Goal: Task Accomplishment & Management: Complete application form

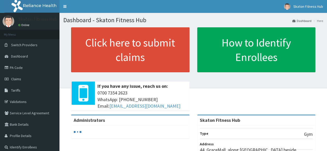
click at [20, 80] on span "Claims" at bounding box center [16, 79] width 10 height 5
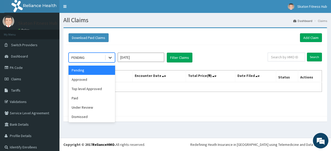
click at [110, 58] on icon at bounding box center [110, 57] width 5 height 5
click at [93, 99] on div "Paid" at bounding box center [92, 98] width 47 height 9
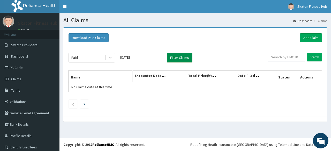
click at [179, 59] on button "Filter Claims" at bounding box center [180, 58] width 26 height 10
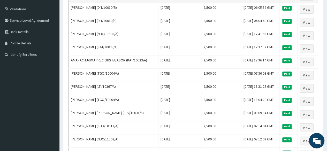
scroll to position [93, 0]
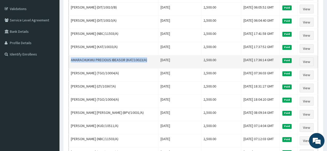
drag, startPoint x: 148, startPoint y: 56, endPoint x: 69, endPoint y: 60, distance: 78.8
click at [69, 60] on td "AMARACHUKWU PRECIOUS IBEASOR (KAT/10023/A)" at bounding box center [114, 61] width 90 height 13
copy td "AMARACHUKWU PRECIOUS IBEASOR (KAT/10023/A)"
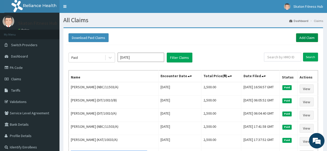
click at [311, 37] on link "Add Claim" at bounding box center [307, 37] width 22 height 9
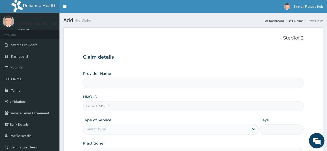
click at [98, 84] on input "Provider Name" at bounding box center [193, 83] width 221 height 10
click at [99, 106] on input "HMO ID" at bounding box center [193, 106] width 221 height 10
type input "Skaton Fitness Hub"
type input "1"
paste input "AMARACHUKWU PRECIOUS IBEASOR (KAT/10023/A)"
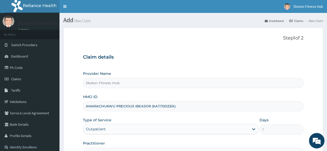
drag, startPoint x: 153, startPoint y: 105, endPoint x: 65, endPoint y: 117, distance: 88.8
click at [65, 117] on form "Step 1 of 2 Claim details Provider Name Skaton Fitness Hub HMO ID AMARACHUKWU P…" at bounding box center [193, 111] width 260 height 168
click at [112, 108] on input "KAT/10023/A)" at bounding box center [193, 106] width 221 height 10
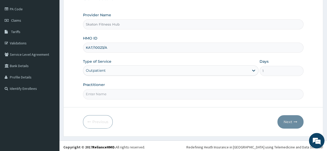
scroll to position [59, 0]
type input "KAT/10023/A"
click at [99, 96] on input "Practitioner" at bounding box center [193, 94] width 221 height 10
paste input "AMARACHUKWU PRECIOUS IBEASOR ("
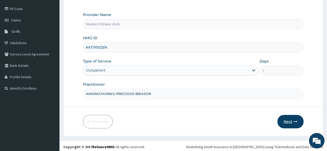
type input "AMARACHUKWU PRECIOUS IBEASOR"
click at [290, 120] on button "Next" at bounding box center [291, 121] width 26 height 13
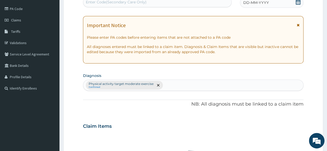
click at [290, 120] on div "Claim Items" at bounding box center [193, 125] width 221 height 13
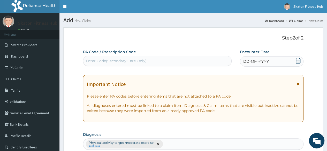
click at [93, 63] on div "Enter Code(Secondary Care Only)" at bounding box center [116, 61] width 61 height 5
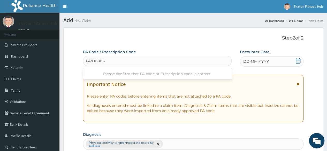
type input "PA/DF8B57"
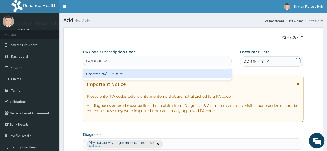
click at [98, 75] on div "Create "PA/DF8B57"" at bounding box center [157, 73] width 149 height 9
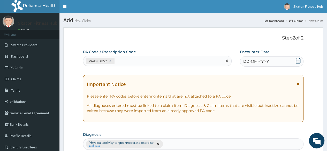
click at [297, 59] on icon at bounding box center [298, 61] width 5 height 5
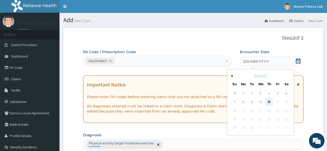
click at [268, 105] on div "11" at bounding box center [270, 103] width 8 height 8
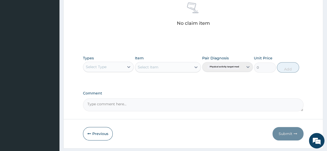
scroll to position [221, 0]
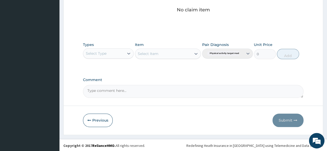
click at [101, 53] on div "Select Type" at bounding box center [96, 53] width 21 height 5
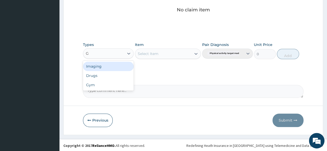
type input "GY"
click at [110, 65] on div "Gym" at bounding box center [108, 66] width 51 height 9
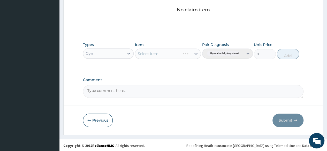
click at [153, 53] on div "Select Item" at bounding box center [168, 54] width 66 height 10
click at [163, 53] on div "Select Item" at bounding box center [163, 54] width 56 height 8
click at [163, 67] on div "GYM" at bounding box center [168, 66] width 66 height 9
click at [283, 55] on button "Add" at bounding box center [288, 54] width 22 height 10
type input "0"
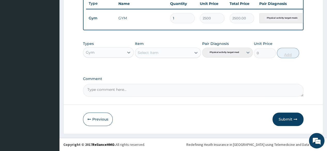
scroll to position [200, 0]
click at [290, 120] on button "Submit" at bounding box center [288, 119] width 31 height 13
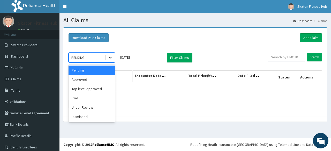
click at [110, 56] on icon at bounding box center [110, 57] width 5 height 5
click at [107, 97] on div "Paid" at bounding box center [92, 98] width 47 height 9
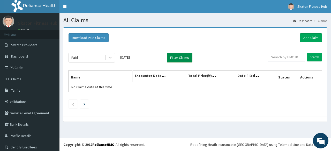
click at [184, 58] on button "Filter Claims" at bounding box center [180, 58] width 26 height 10
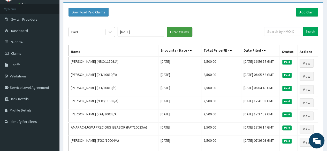
scroll to position [26, 0]
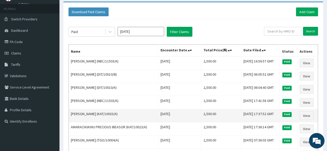
drag, startPoint x: 126, startPoint y: 111, endPoint x: 71, endPoint y: 118, distance: 54.8
click at [71, 118] on td "[PERSON_NAME] (KAT/10033/A)" at bounding box center [114, 116] width 90 height 13
copy td "[PERSON_NAME] (KAT/10033/A)"
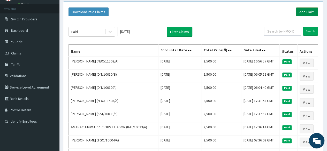
click at [310, 12] on link "Add Claim" at bounding box center [307, 12] width 22 height 9
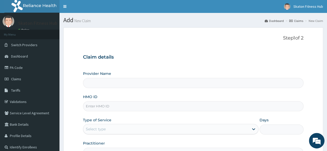
click at [92, 85] on input "Provider Name" at bounding box center [193, 83] width 221 height 10
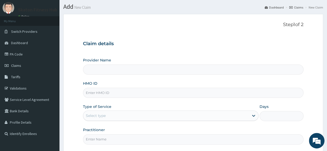
scroll to position [14, 0]
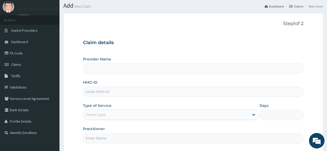
click at [95, 92] on input "HMO ID" at bounding box center [193, 92] width 221 height 10
type input "Skaton Fitness Hub"
type input "1"
paste input "[PERSON_NAME] (KAT/10033/A)"
drag, startPoint x: 127, startPoint y: 91, endPoint x: 64, endPoint y: 94, distance: 62.5
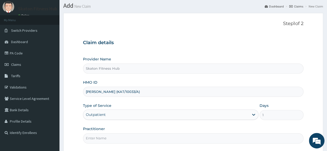
click at [64, 94] on form "Step 1 of 2 Claim details Provider Name Skaton Fitness Hub HMO ID [PERSON_NAME]…" at bounding box center [193, 97] width 260 height 168
click at [108, 91] on input "KAT/10033/A)" at bounding box center [193, 92] width 221 height 10
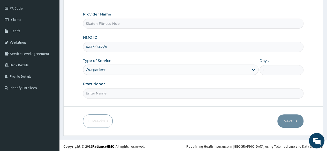
scroll to position [60, 0]
type input "KAT/10033/A"
click at [99, 93] on input "Practitioner" at bounding box center [193, 93] width 221 height 10
paste input "[PERSON_NAME] (KAT/10033/A)"
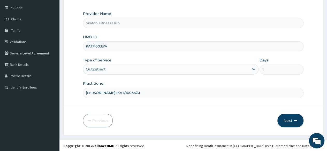
drag, startPoint x: 125, startPoint y: 92, endPoint x: 157, endPoint y: 91, distance: 32.6
click at [157, 91] on input "[PERSON_NAME] (KAT/10033/A)" at bounding box center [193, 93] width 221 height 10
type input "Doris Chiamaka Umeh"
click at [290, 117] on button "Next" at bounding box center [291, 120] width 26 height 13
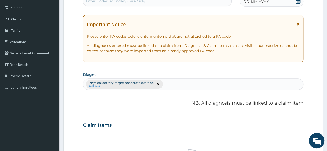
scroll to position [0, 0]
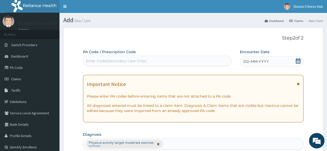
click at [96, 62] on div "Enter Code(Secondary Care Only)" at bounding box center [116, 61] width 61 height 5
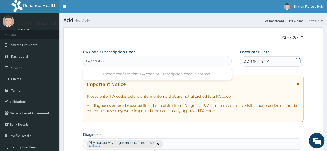
type input "PA/77B88F"
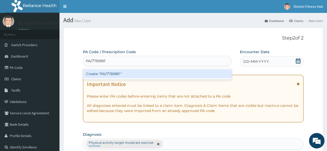
click at [107, 72] on div "Create "PA/77B88F"" at bounding box center [157, 73] width 149 height 9
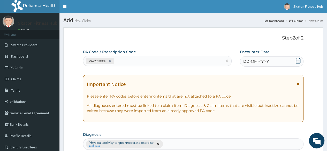
click at [298, 61] on icon at bounding box center [298, 61] width 5 height 5
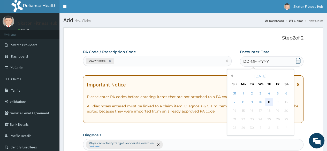
click at [270, 101] on div "11" at bounding box center [270, 103] width 8 height 8
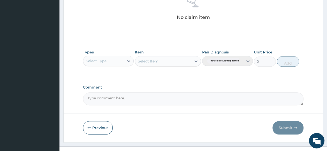
scroll to position [214, 0]
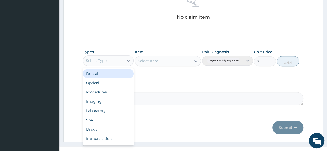
click at [118, 59] on div "Select Type" at bounding box center [103, 61] width 41 height 8
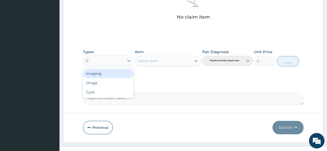
type input "GY"
click at [123, 75] on div "Gym" at bounding box center [108, 73] width 51 height 9
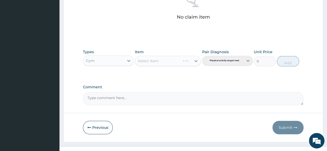
click at [158, 59] on div "Select Item" at bounding box center [168, 61] width 66 height 10
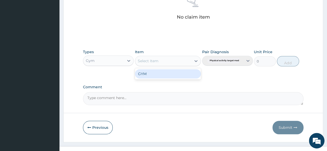
click at [158, 62] on div "Select Item" at bounding box center [163, 61] width 56 height 8
click at [157, 75] on div "GYM" at bounding box center [168, 73] width 66 height 9
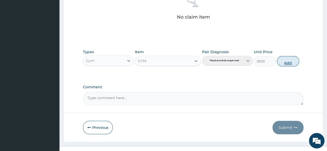
click at [287, 60] on button "Add" at bounding box center [288, 61] width 22 height 10
type input "0"
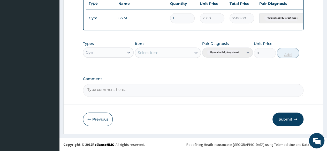
scroll to position [200, 0]
click at [281, 119] on button "Submit" at bounding box center [288, 119] width 31 height 13
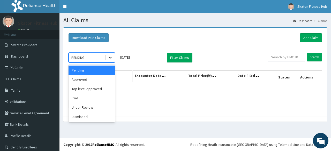
click at [111, 59] on icon at bounding box center [110, 57] width 5 height 5
click at [108, 97] on div "Paid" at bounding box center [92, 98] width 47 height 9
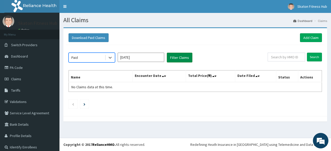
click at [187, 56] on button "Filter Claims" at bounding box center [180, 58] width 26 height 10
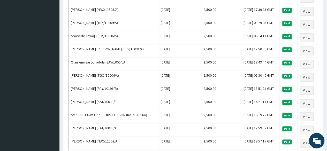
scroll to position [318, 0]
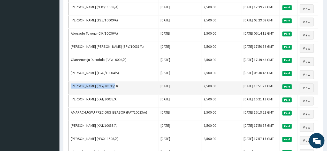
drag, startPoint x: 114, startPoint y: 82, endPoint x: 71, endPoint y: 85, distance: 43.9
click at [71, 85] on td "[PERSON_NAME] (PAY/10196/B)" at bounding box center [114, 88] width 90 height 13
copy td "[PERSON_NAME] (PAY/10196/B)"
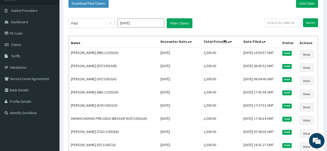
scroll to position [0, 0]
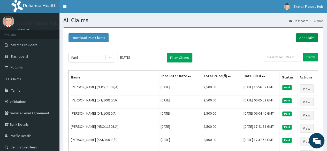
click at [310, 38] on link "Add Claim" at bounding box center [307, 37] width 22 height 9
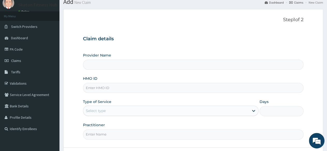
scroll to position [20, 0]
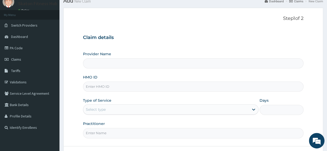
type input "Skaton Fitness Hub"
type input "1"
click at [95, 85] on input "HMO ID" at bounding box center [193, 87] width 221 height 10
paste input "Lukeman Abu (PAY/10196/B)"
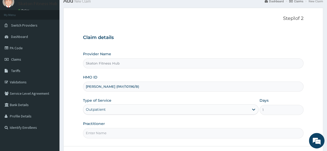
drag, startPoint x: 112, startPoint y: 86, endPoint x: 81, endPoint y: 88, distance: 30.9
click at [81, 88] on form "Step 1 of 2 Claim details Provider Name Skaton Fitness Hub HMO ID Lukeman Abu (…" at bounding box center [193, 92] width 260 height 168
click at [109, 87] on input "PAY/10196/B)" at bounding box center [193, 87] width 221 height 10
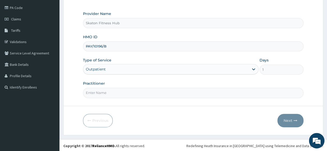
type input "PAY/10196/B"
click at [95, 91] on input "Practitioner" at bounding box center [193, 93] width 221 height 10
paste input "Lukeman Abu ("
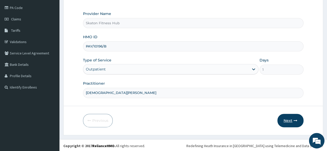
type input "Lukeman Abu"
click at [286, 121] on button "Next" at bounding box center [291, 120] width 26 height 13
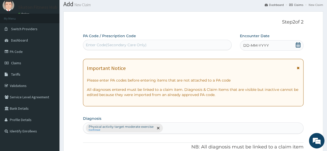
scroll to position [0, 0]
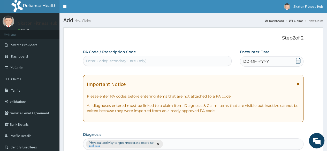
click at [132, 60] on div "Enter Code(Secondary Care Only)" at bounding box center [116, 61] width 61 height 5
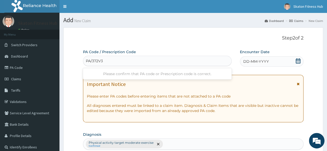
type input "PA/372V30"
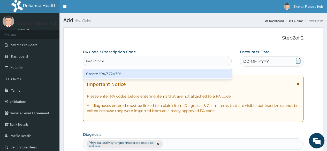
click at [127, 74] on div "Create "PA/372V30"" at bounding box center [157, 73] width 149 height 9
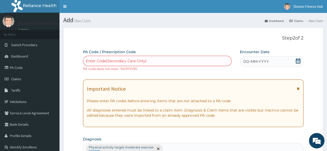
click at [108, 63] on div "Enter Code(Secondary Care Only)" at bounding box center [116, 61] width 61 height 5
click at [107, 61] on div "Enter Code(Secondary Care Only)" at bounding box center [116, 61] width 61 height 5
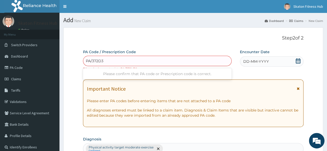
type input "PA/372D30"
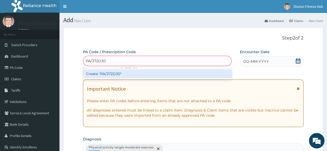
click at [109, 75] on div "Create "PA/372D30"" at bounding box center [157, 73] width 149 height 9
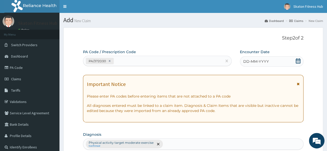
click at [296, 61] on icon at bounding box center [298, 61] width 5 height 5
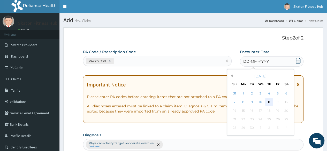
click at [268, 102] on div "11" at bounding box center [270, 103] width 8 height 8
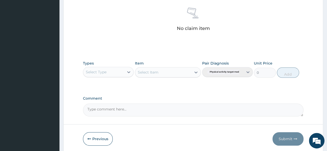
scroll to position [202, 0]
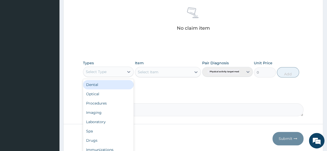
click at [116, 72] on div "Select Type" at bounding box center [103, 72] width 41 height 8
type input "GY"
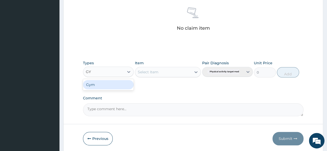
click at [116, 86] on div "Gym" at bounding box center [108, 84] width 51 height 9
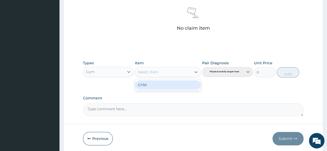
click at [158, 71] on div "Select Item" at bounding box center [148, 72] width 21 height 5
click at [152, 88] on div "GYM" at bounding box center [168, 85] width 66 height 9
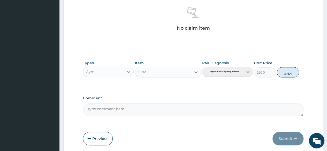
click at [290, 74] on button "Add" at bounding box center [288, 72] width 22 height 10
type input "0"
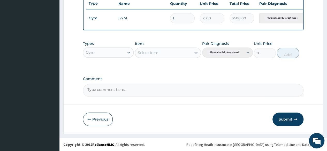
click at [288, 119] on button "Submit" at bounding box center [288, 119] width 31 height 13
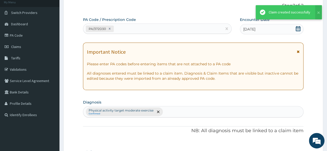
scroll to position [0, 0]
